Goal: Information Seeking & Learning: Learn about a topic

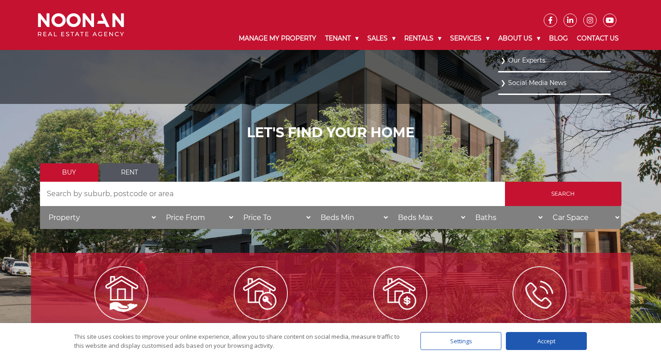
click at [523, 55] on link "Our Experts" at bounding box center [555, 60] width 108 height 12
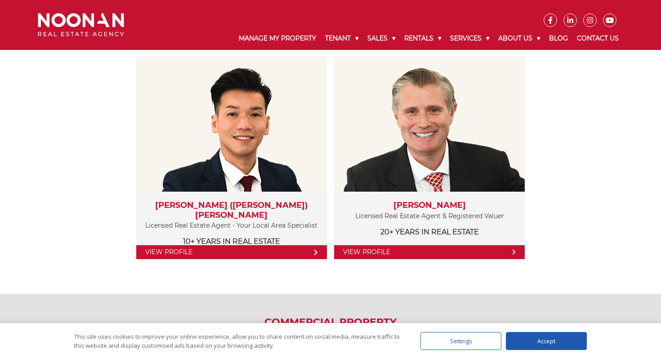
scroll to position [982, 0]
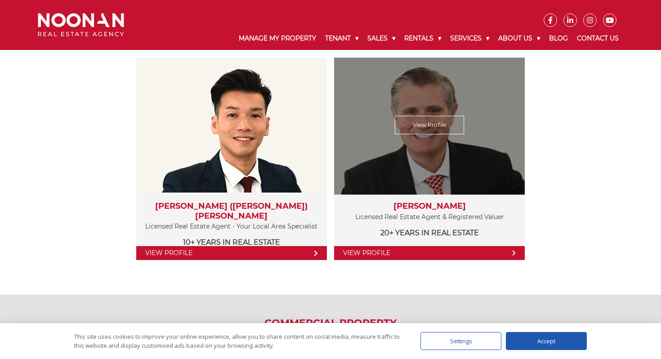
click at [490, 236] on p "20+ years in Real Estate" at bounding box center [429, 232] width 173 height 11
click at [447, 135] on div "View Profile" at bounding box center [430, 125] width 197 height 139
click at [445, 130] on link "View Profile" at bounding box center [430, 125] width 70 height 18
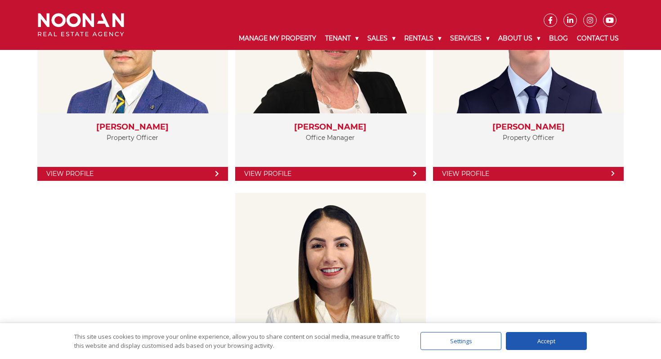
scroll to position [1552, 0]
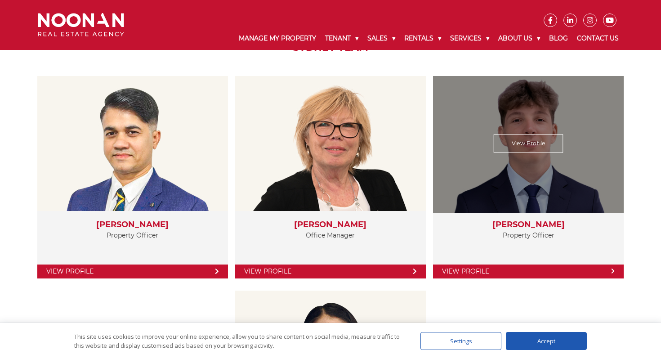
click at [525, 226] on h3 "Samuel Stratikopoulos" at bounding box center [528, 225] width 173 height 10
click at [522, 147] on link "View Profile" at bounding box center [529, 143] width 70 height 18
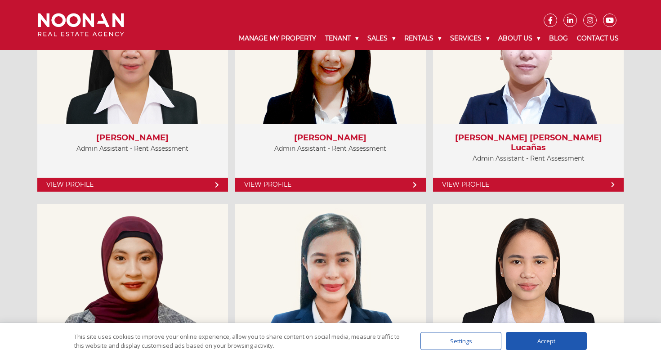
scroll to position [3103, 0]
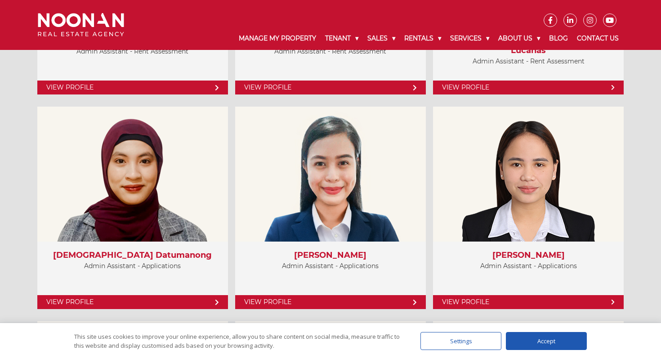
click at [0, 258] on div "Service Providers View Profile Lady Tiglao Team Leader - Rent Assessment View P…" at bounding box center [330, 90] width 661 height 2226
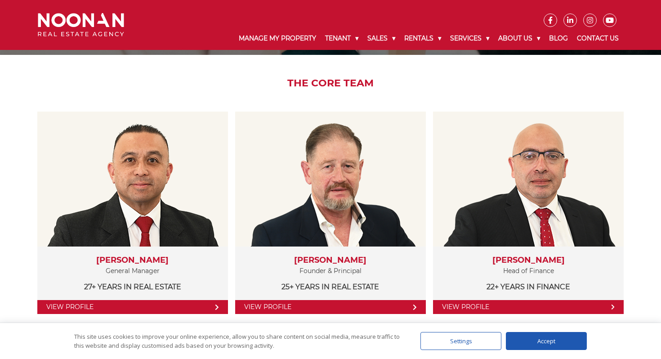
scroll to position [124, 0]
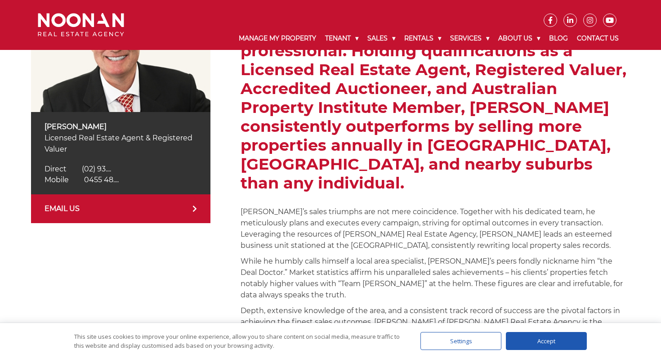
scroll to position [230, 0]
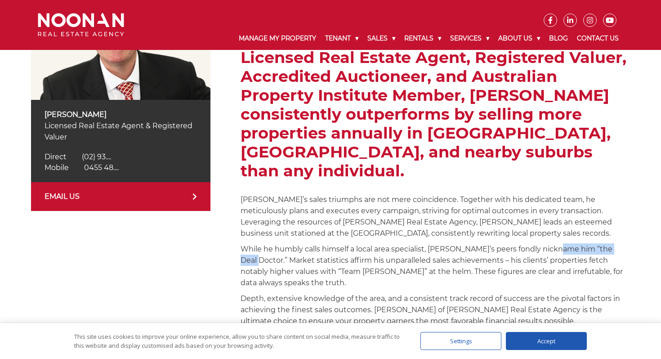
drag, startPoint x: 559, startPoint y: 228, endPoint x: 621, endPoint y: 228, distance: 61.6
click at [621, 243] on p "While he humbly calls himself a local area specialist, David’s peers fondly nic…" at bounding box center [436, 265] width 390 height 45
drag, startPoint x: 621, startPoint y: 228, endPoint x: 558, endPoint y: 225, distance: 63.5
click at [558, 243] on p "While he humbly calls himself a local area specialist, David’s peers fondly nic…" at bounding box center [436, 265] width 390 height 45
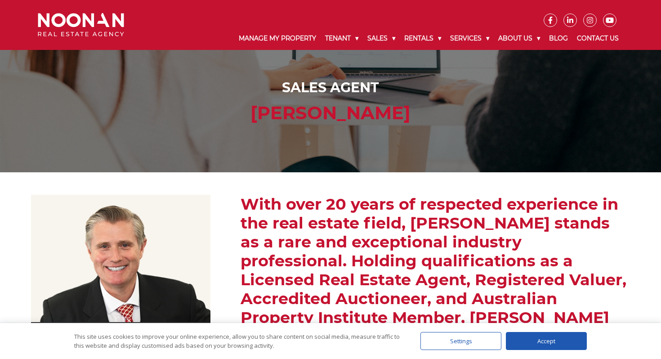
scroll to position [0, 0]
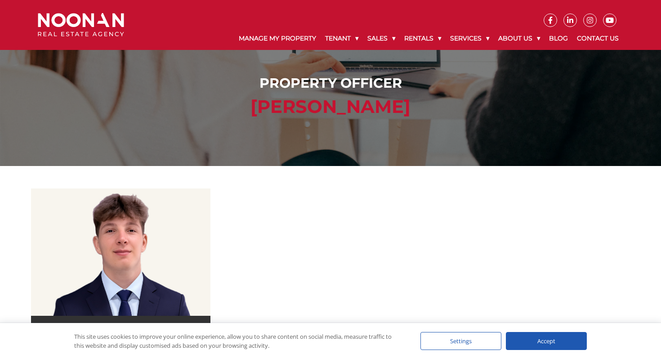
scroll to position [239, 0]
